Goal: Obtain resource: Obtain resource

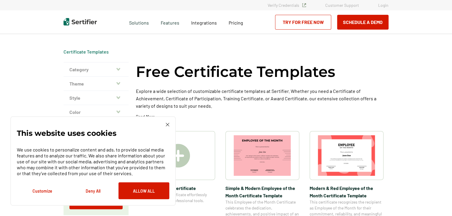
click at [96, 193] on button "Deny All" at bounding box center [93, 190] width 51 height 17
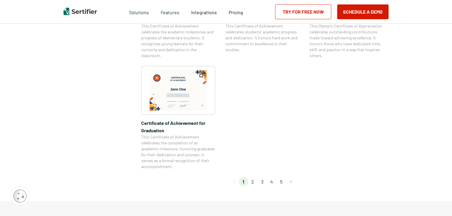
scroll to position [500, 0]
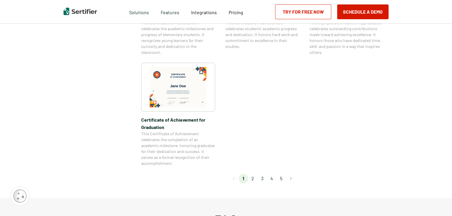
click at [254, 179] on li "2" at bounding box center [252, 178] width 9 height 9
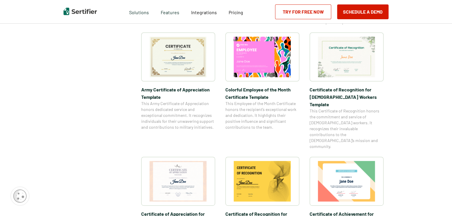
scroll to position [185, 0]
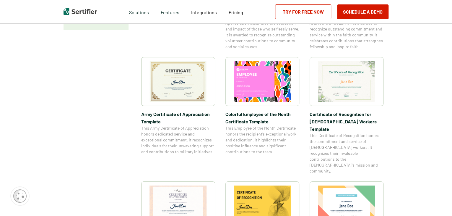
click at [185, 85] on img at bounding box center [178, 81] width 57 height 41
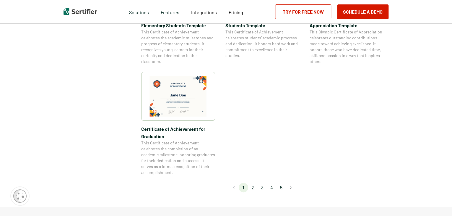
scroll to position [500, 0]
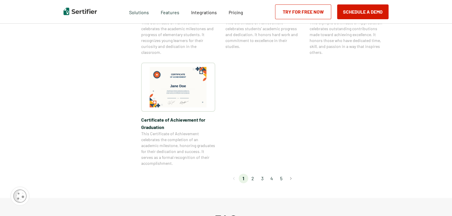
click at [254, 180] on li "2" at bounding box center [252, 178] width 9 height 9
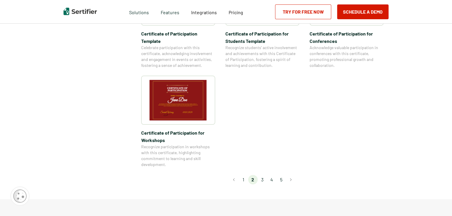
scroll to position [501, 0]
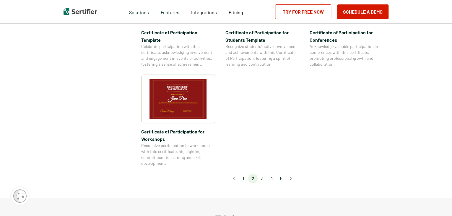
click at [263, 174] on li "3" at bounding box center [262, 178] width 9 height 9
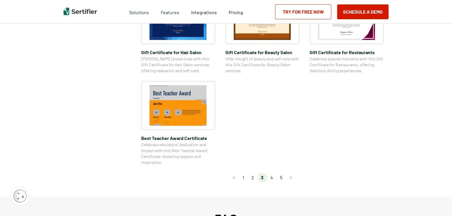
scroll to position [434, 0]
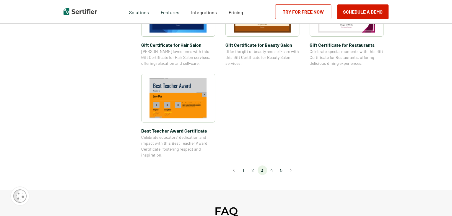
click at [274, 170] on li "4" at bounding box center [271, 169] width 9 height 9
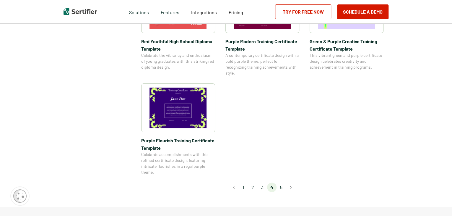
scroll to position [438, 0]
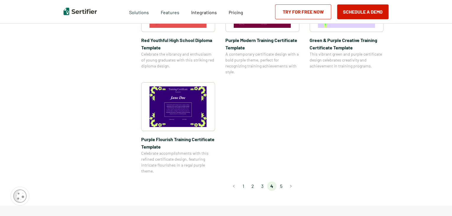
click at [283, 185] on li "5" at bounding box center [281, 185] width 9 height 9
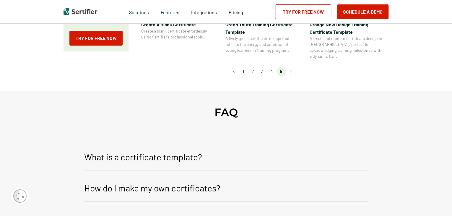
scroll to position [182, 0]
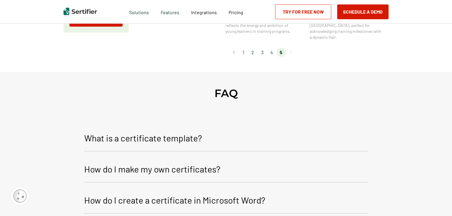
click at [181, 194] on p "How do I create a certificate in Microsoft Word?" at bounding box center [174, 200] width 181 height 14
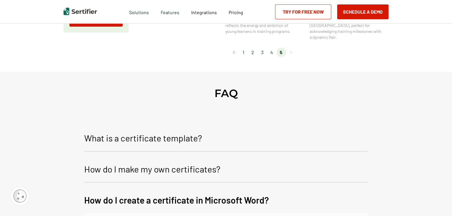
click at [181, 194] on p "How do I create a certificate in Microsoft Word?" at bounding box center [176, 200] width 185 height 14
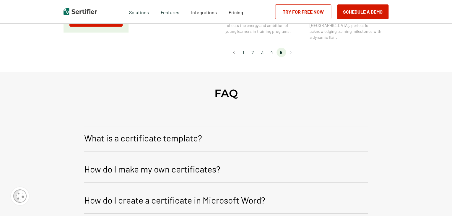
click at [181, 194] on p "How do I create a certificate in Microsoft Word?" at bounding box center [174, 200] width 181 height 14
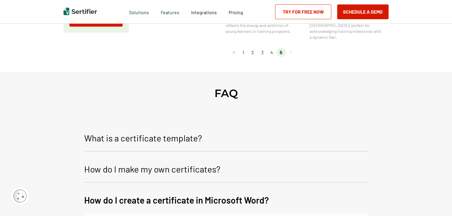
click at [181, 194] on p "How do I create a certificate in Microsoft Word?" at bounding box center [176, 200] width 185 height 14
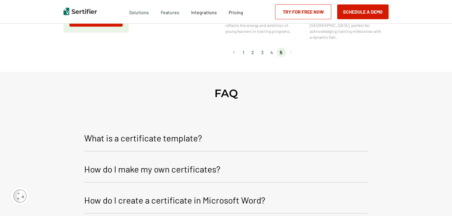
click at [181, 194] on p "How do I create a certificate in Microsoft Word?" at bounding box center [174, 200] width 181 height 14
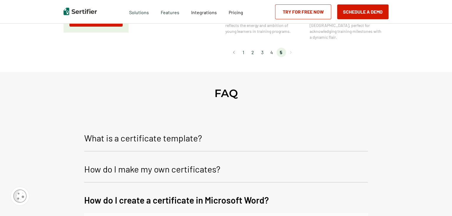
click at [255, 48] on li "2" at bounding box center [252, 52] width 9 height 9
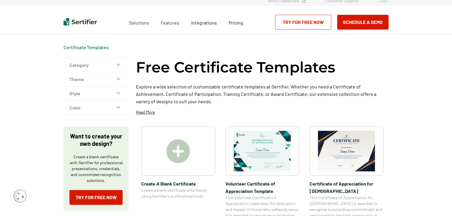
scroll to position [0, 0]
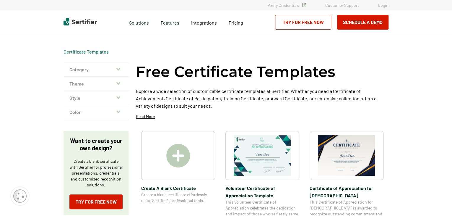
click at [202, 145] on div at bounding box center [178, 155] width 74 height 49
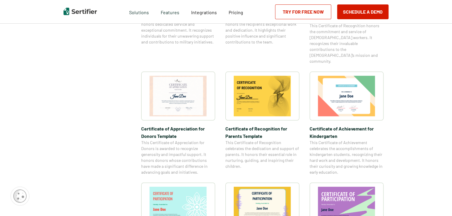
scroll to position [755, 0]
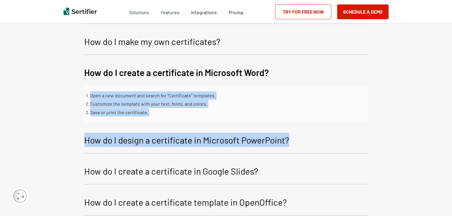
drag, startPoint x: 370, startPoint y: 39, endPoint x: 426, endPoint y: 119, distance: 97.5
click at [426, 119] on div "FAQ What is a certificate template? A certificate template is a pre-designed la…" at bounding box center [226, 155] width 452 height 422
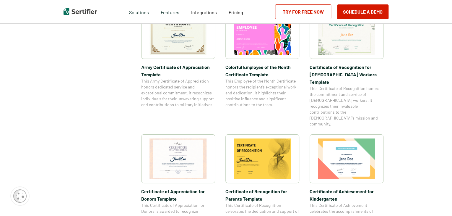
scroll to position [224, 0]
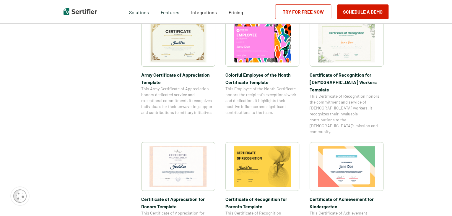
click at [283, 155] on img at bounding box center [262, 166] width 57 height 41
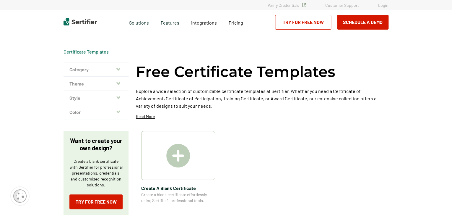
scroll to position [224, 0]
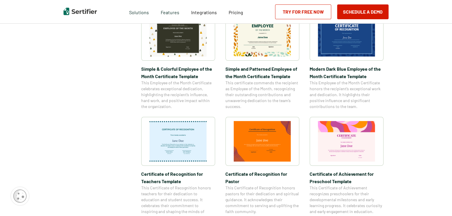
click at [174, 149] on img at bounding box center [178, 141] width 57 height 41
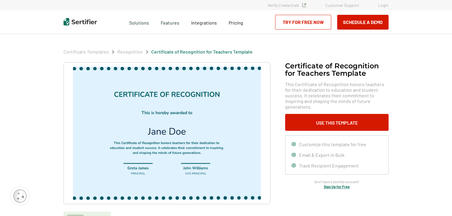
click at [158, 141] on img at bounding box center [167, 133] width 188 height 133
click at [161, 143] on img at bounding box center [167, 133] width 188 height 133
